Goal: Task Accomplishment & Management: Use online tool/utility

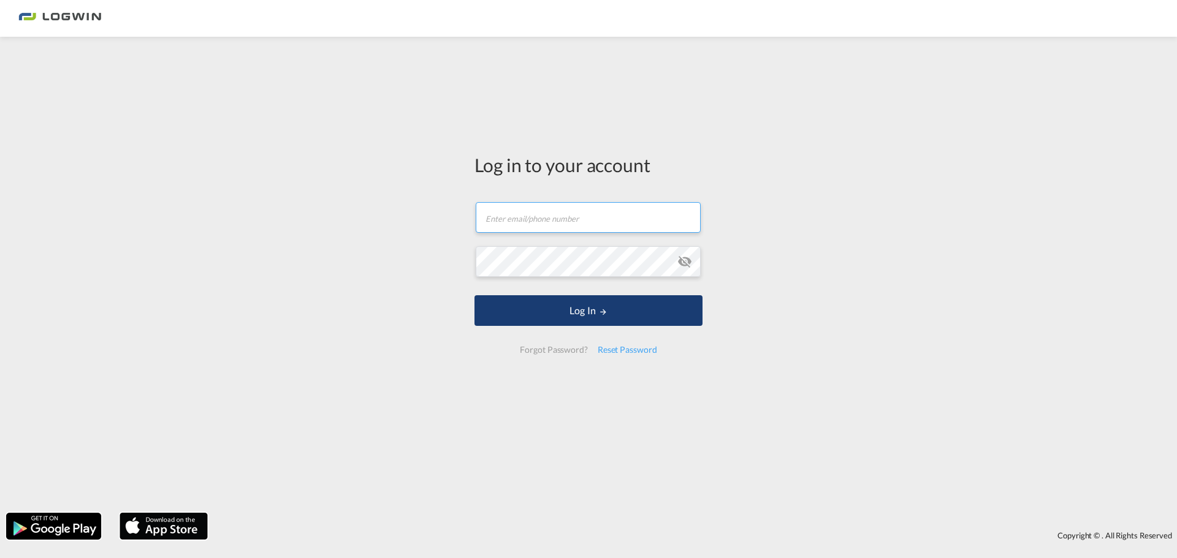
type input "[PERSON_NAME][EMAIL_ADDRESS][DOMAIN_NAME]"
click at [540, 316] on button "Log In" at bounding box center [588, 310] width 228 height 31
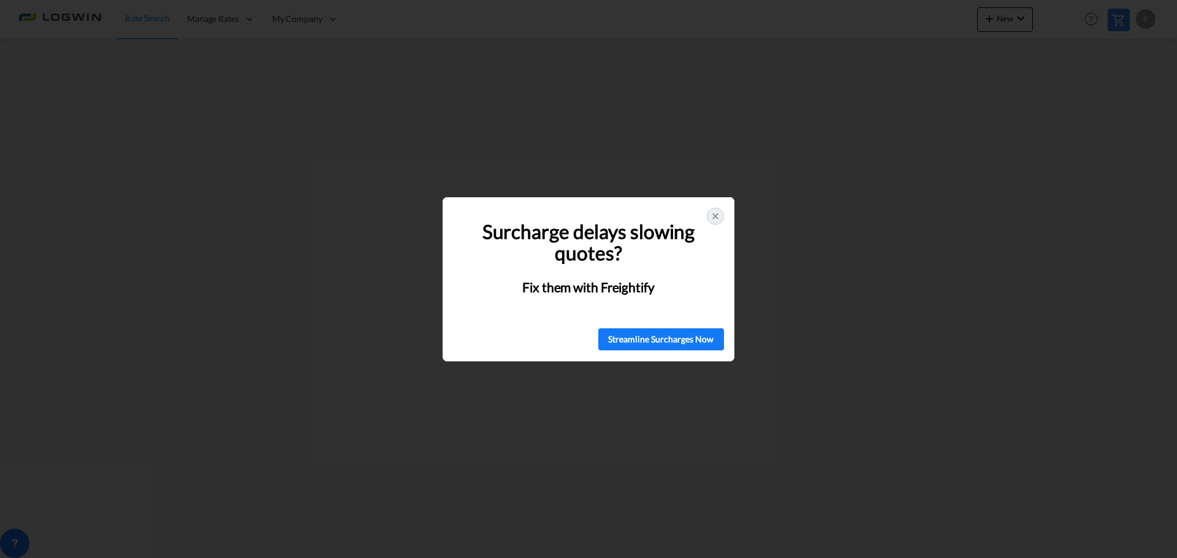
click at [717, 213] on icon at bounding box center [715, 216] width 10 height 10
